Goal: Task Accomplishment & Management: Manage account settings

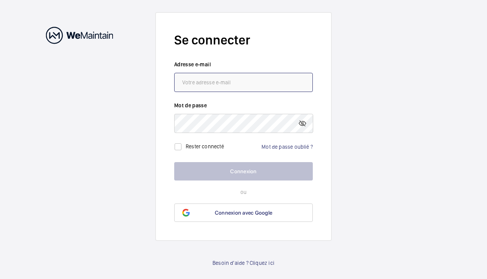
click at [224, 82] on input "email" at bounding box center [243, 82] width 139 height 19
type input "[PERSON_NAME][EMAIL_ADDRESS][DOMAIN_NAME]"
click at [246, 83] on input "[PERSON_NAME][EMAIL_ADDRESS][DOMAIN_NAME]" at bounding box center [243, 82] width 139 height 19
drag, startPoint x: 273, startPoint y: 82, endPoint x: 118, endPoint y: 73, distance: 154.8
click at [121, 75] on wm-front-auth-container "Se connecter Adresse e-mail [PERSON_NAME][EMAIL_ADDRESS][DOMAIN_NAME] Mot de pa…" at bounding box center [243, 139] width 487 height 279
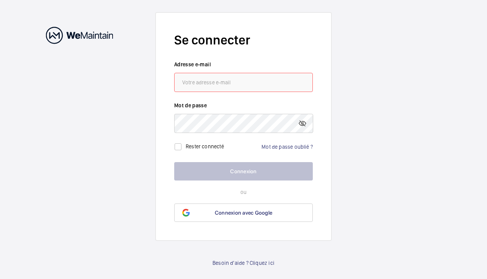
click at [194, 79] on input "email" at bounding box center [243, 82] width 139 height 19
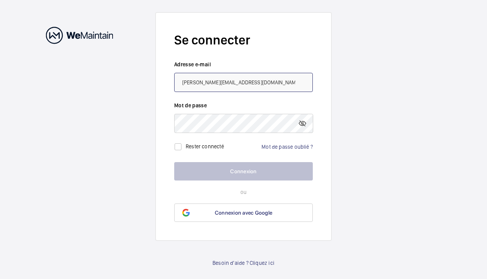
drag, startPoint x: 221, startPoint y: 82, endPoint x: 164, endPoint y: 80, distance: 57.4
click at [164, 80] on form "Se connecter Adresse e-mail [PERSON_NAME][EMAIL_ADDRESS][DOMAIN_NAME] Mot de pa…" at bounding box center [243, 126] width 176 height 228
type input "[EMAIL_ADDRESS][DOMAIN_NAME]"
click at [201, 140] on div "Rester connecté" at bounding box center [199, 146] width 50 height 15
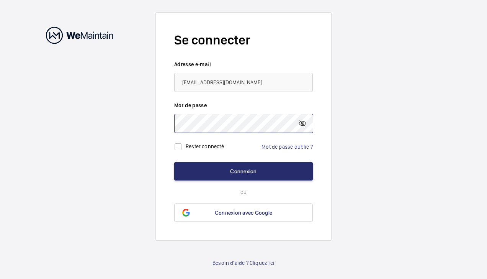
click at [174, 162] on button "Connexion" at bounding box center [243, 171] width 139 height 18
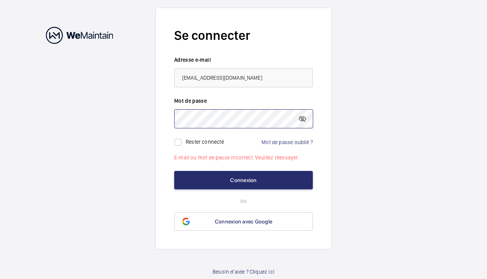
click at [174, 171] on button "Connexion" at bounding box center [243, 180] width 139 height 18
click at [93, 113] on wm-front-auth-container "Se connecter Adresse e-mail [EMAIL_ADDRESS][DOMAIN_NAME] Mot de passe Rester co…" at bounding box center [243, 141] width 487 height 283
click at [174, 171] on button "Connexion" at bounding box center [243, 180] width 139 height 18
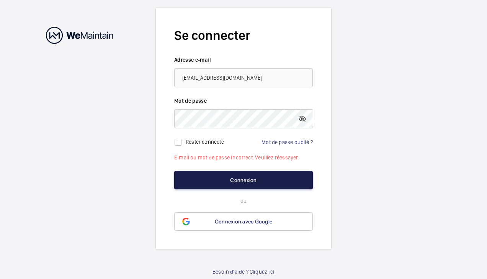
click at [208, 173] on button "Connexion" at bounding box center [243, 180] width 139 height 18
click at [217, 187] on button "Connexion" at bounding box center [243, 180] width 139 height 18
click at [219, 179] on button "Connexion" at bounding box center [243, 180] width 139 height 18
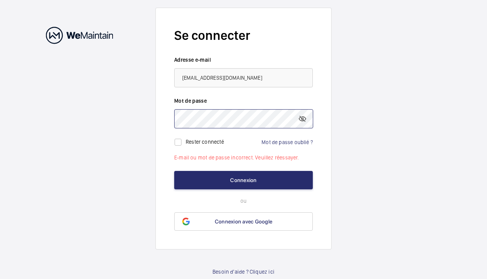
click at [148, 118] on wm-front-auth-container "Se connecter Adresse e-mail [EMAIL_ADDRESS][DOMAIN_NAME] Mot de passe Rester co…" at bounding box center [243, 141] width 487 height 283
click at [174, 171] on button "Connexion" at bounding box center [243, 180] width 139 height 18
click at [122, 109] on wm-front-auth-container "Se connecter Adresse e-mail [EMAIL_ADDRESS][DOMAIN_NAME] Mot de passe Rester co…" at bounding box center [243, 141] width 487 height 283
click at [174, 171] on button "Connexion" at bounding box center [243, 180] width 139 height 18
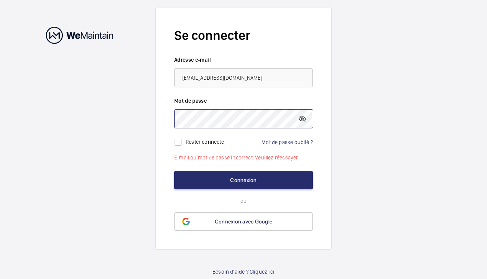
click at [174, 171] on button "Connexion" at bounding box center [243, 180] width 139 height 18
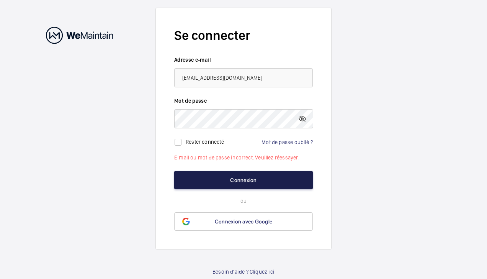
click at [243, 178] on button "Connexion" at bounding box center [243, 180] width 139 height 18
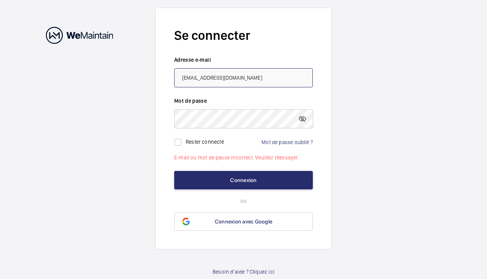
drag, startPoint x: 204, startPoint y: 86, endPoint x: 197, endPoint y: 81, distance: 8.4
click at [204, 86] on input "[EMAIL_ADDRESS][DOMAIN_NAME]" at bounding box center [243, 77] width 139 height 19
click at [197, 81] on input "[EMAIL_ADDRESS][DOMAIN_NAME]" at bounding box center [243, 77] width 139 height 19
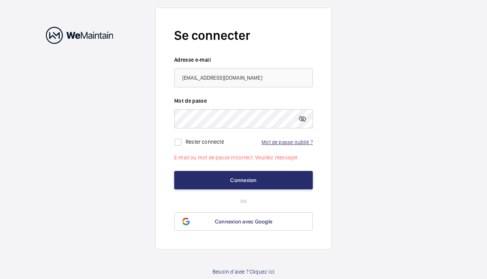
click at [298, 142] on link "Mot de passe oublié ?" at bounding box center [286, 142] width 51 height 6
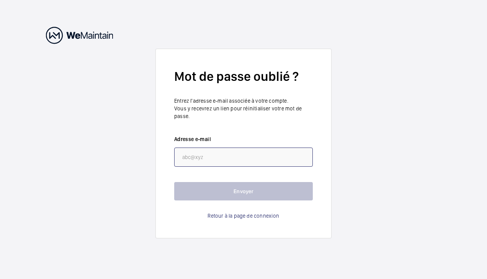
click at [287, 147] on input "email" at bounding box center [243, 156] width 139 height 19
click at [208, 157] on input "email" at bounding box center [243, 156] width 139 height 19
paste input "[EMAIL_ADDRESS][DOMAIN_NAME]"
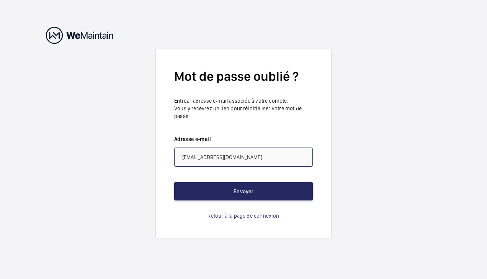
type input "[EMAIL_ADDRESS][DOMAIN_NAME]"
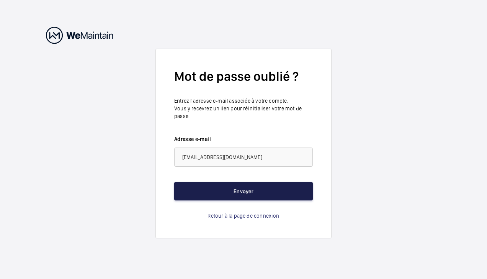
click at [199, 186] on button "Envoyer" at bounding box center [243, 191] width 139 height 18
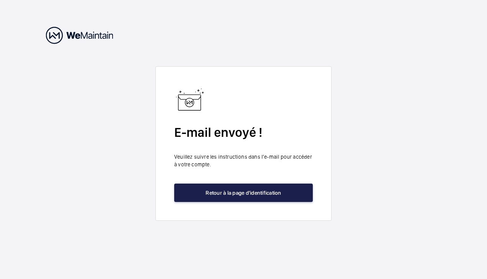
click at [254, 188] on button "Retour à la page d'identification" at bounding box center [243, 192] width 139 height 18
